Goal: Transaction & Acquisition: Purchase product/service

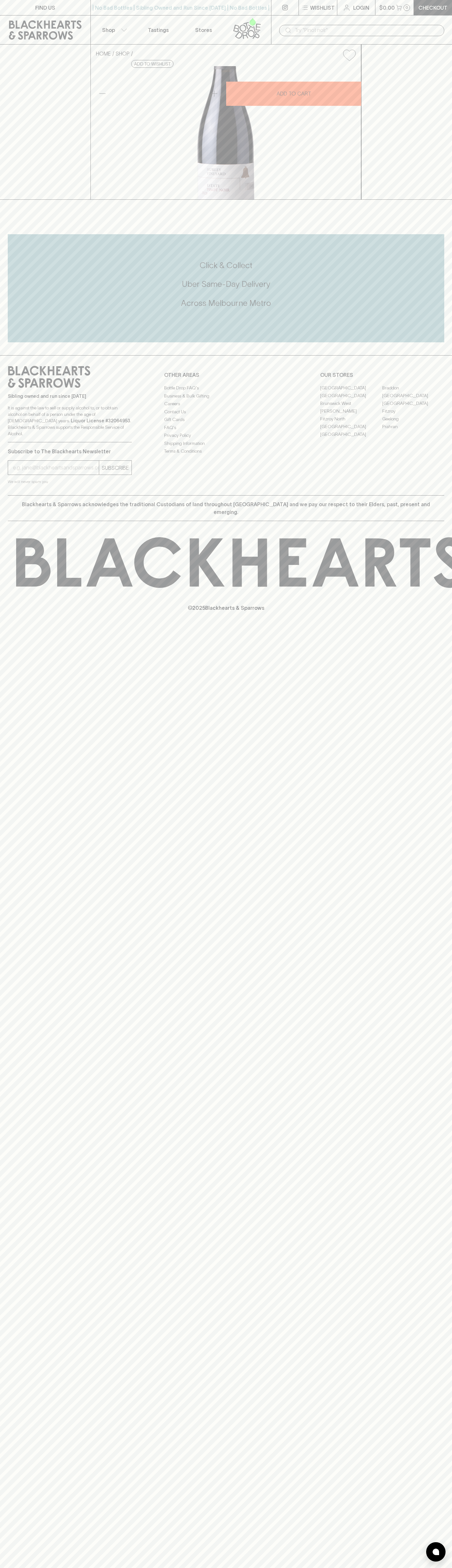
click at [10, 16] on link at bounding box center [45, 30] width 90 height 29
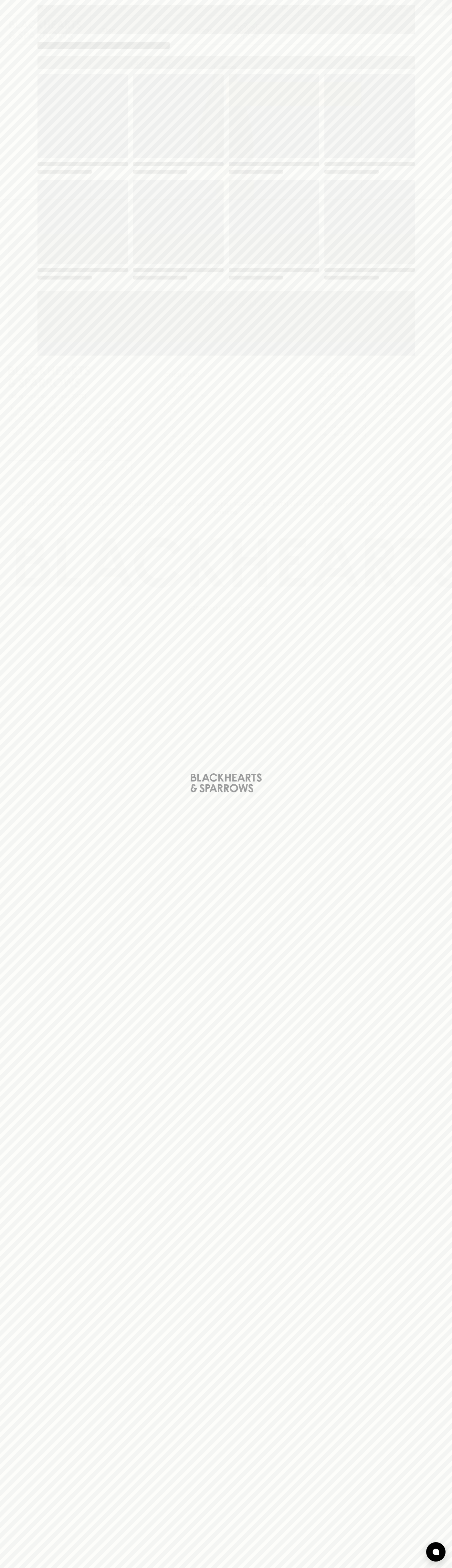
click at [428, 614] on div "Loading" at bounding box center [226, 784] width 452 height 1568
click at [371, 1567] on html "FIND US | No Bad Bottles | Sibling Owned and Run Since 2006 | No Bad Bottles | …" at bounding box center [226, 784] width 452 height 1568
click at [8, 374] on div "Loading" at bounding box center [226, 784] width 452 height 1568
